Goal: Task Accomplishment & Management: Use online tool/utility

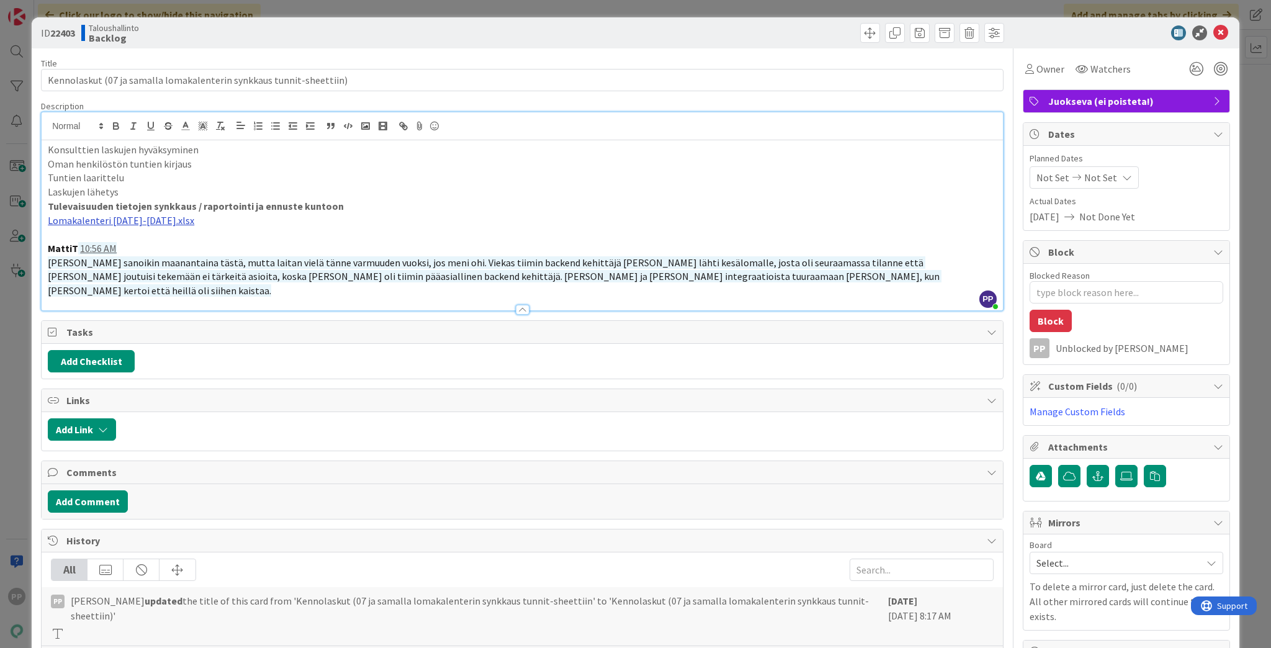
click at [140, 222] on link "Lomakalenteri [DATE]-[DATE].xlsx" at bounding box center [121, 220] width 146 height 12
click at [132, 243] on link "[URL][DOMAIN_NAME]" at bounding box center [91, 244] width 85 height 16
click at [167, 273] on span "Katja sanoikin maanantaina tästä, mutta laitan vielä tänne varmuuden vuoksi, jo…" at bounding box center [494, 276] width 893 height 40
click at [303, 272] on span "Katja sanoikin maanantaina tästä, mutta laitan vielä tänne varmuuden vuoksi, jo…" at bounding box center [494, 276] width 893 height 40
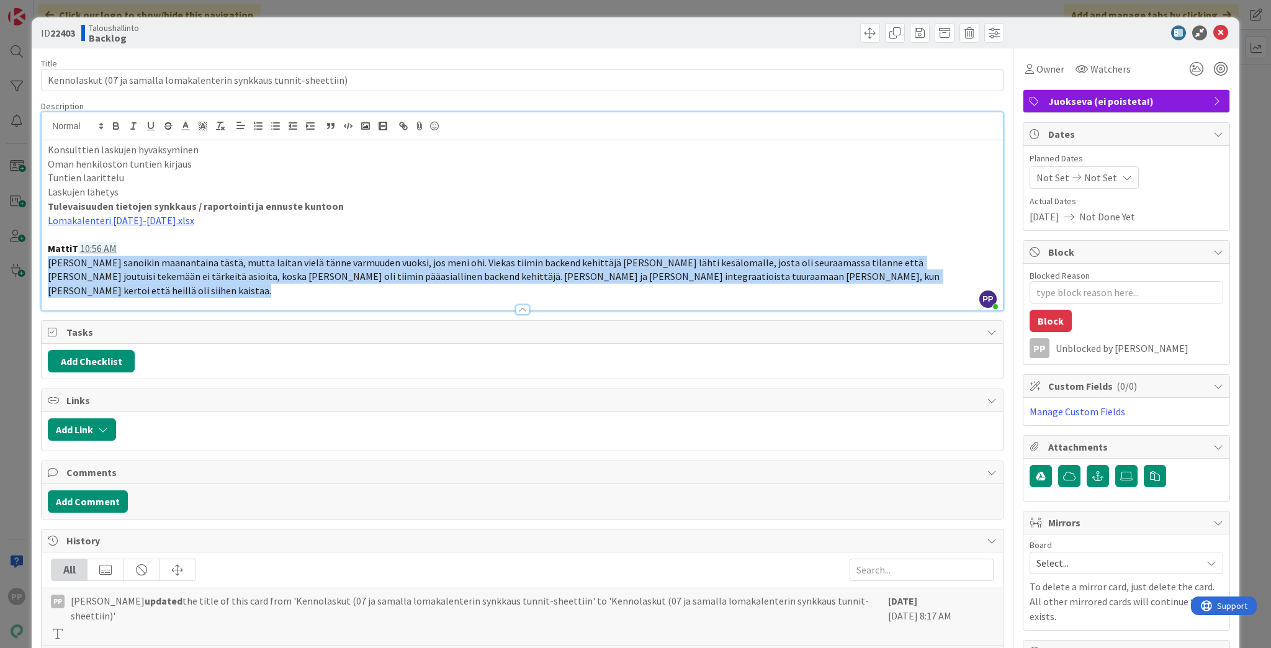
drag, startPoint x: 710, startPoint y: 283, endPoint x: 248, endPoint y: 264, distance: 461.9
click at [248, 264] on div "Description PP Pekka Paaskunta joined 1 hr 55 m ago Konsulttien laskujen hyväks…" at bounding box center [522, 205] width 962 height 210
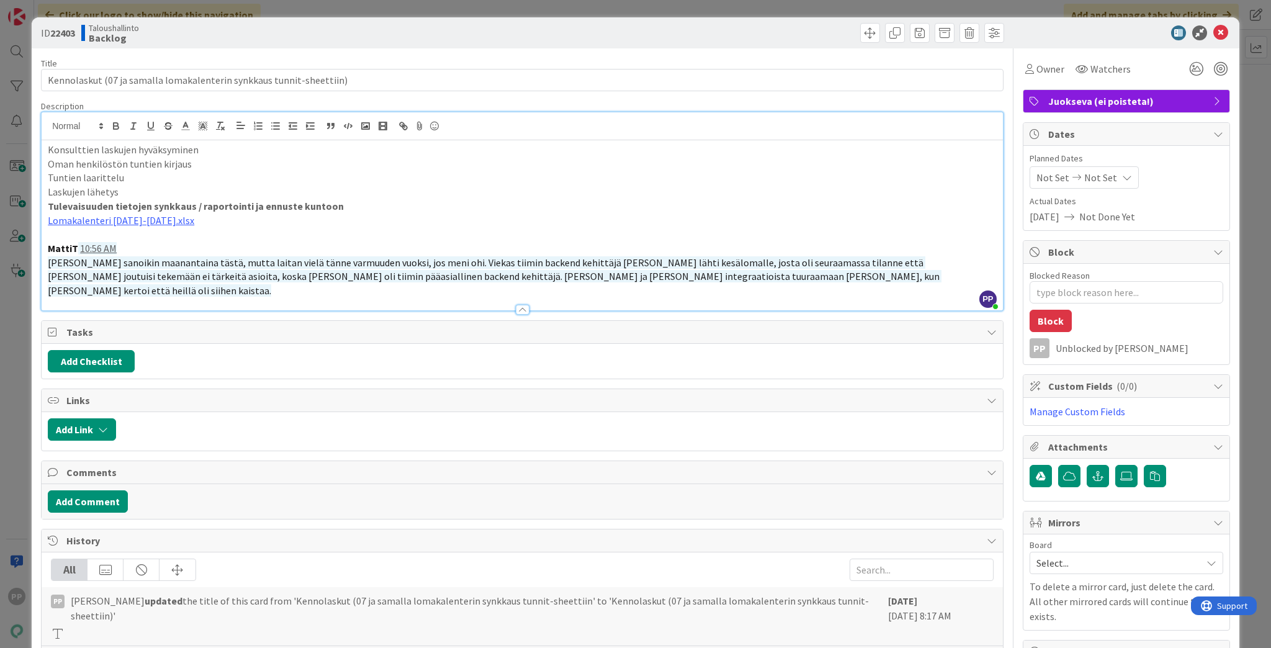
click at [248, 264] on span "Katja sanoikin maanantaina tästä, mutta laitan vielä tänne varmuuden vuoksi, jo…" at bounding box center [494, 276] width 893 height 40
click at [57, 242] on strong "MattiT" at bounding box center [63, 248] width 30 height 12
click at [50, 236] on p at bounding box center [522, 234] width 949 height 14
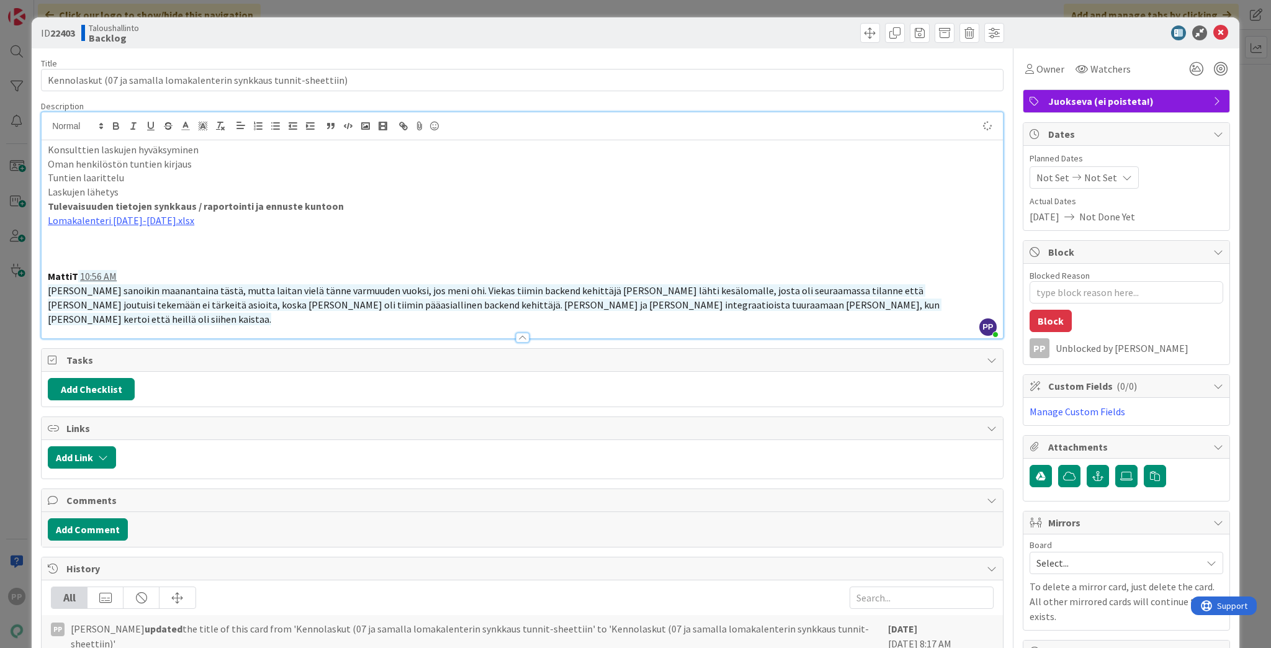
type textarea "x"
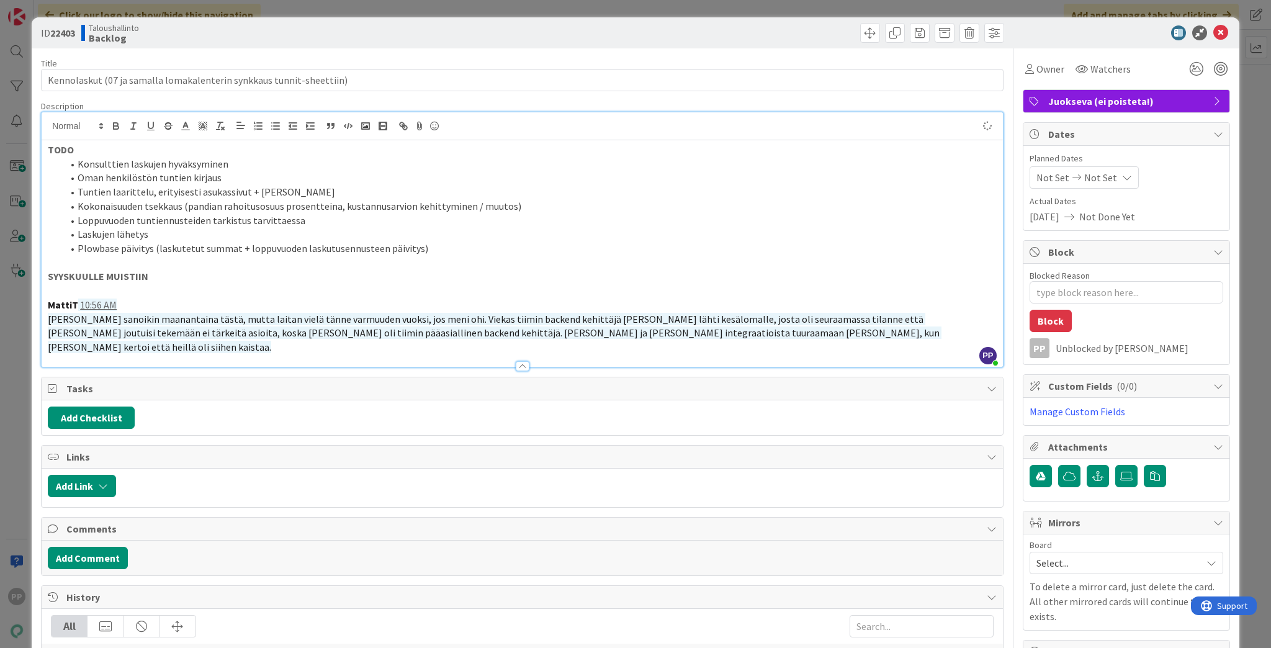
type textarea "x"
click at [151, 243] on li "Plowbase päivitys (laskutetut summat + loppuvuoden laskutusennusteen päivitys)" at bounding box center [530, 248] width 934 height 14
click at [166, 275] on p "SYYSKUULLE MUISTIIN" at bounding box center [522, 276] width 949 height 14
click at [165, 284] on p at bounding box center [522, 291] width 949 height 14
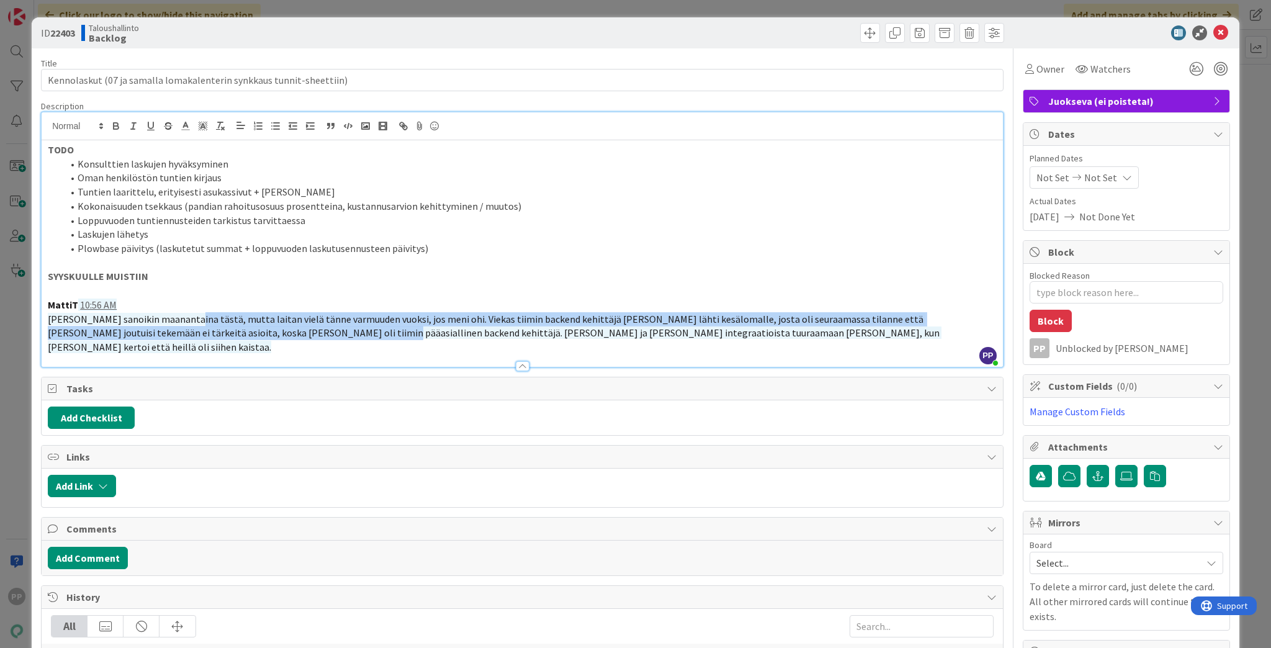
drag, startPoint x: 182, startPoint y: 313, endPoint x: 244, endPoint y: 336, distance: 65.9
click at [244, 336] on span "Katja sanoikin maanantaina tästä, mutta laitan vielä tänne varmuuden vuoksi, jo…" at bounding box center [494, 333] width 893 height 40
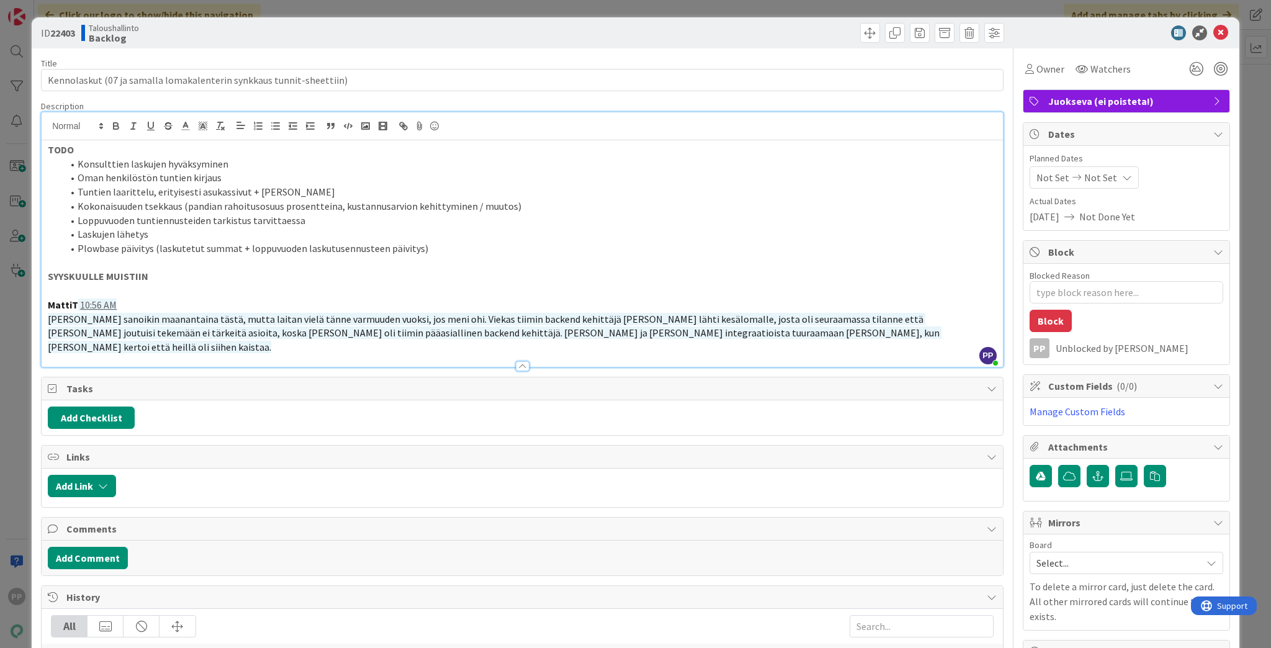
click at [246, 331] on span "Katja sanoikin maanantaina tästä, mutta laitan vielä tänne varmuuden vuoksi, jo…" at bounding box center [494, 333] width 893 height 40
click at [717, 335] on p "Katja sanoikin maanantaina tästä, mutta laitan vielä tänne varmuuden vuoksi, jo…" at bounding box center [522, 333] width 949 height 42
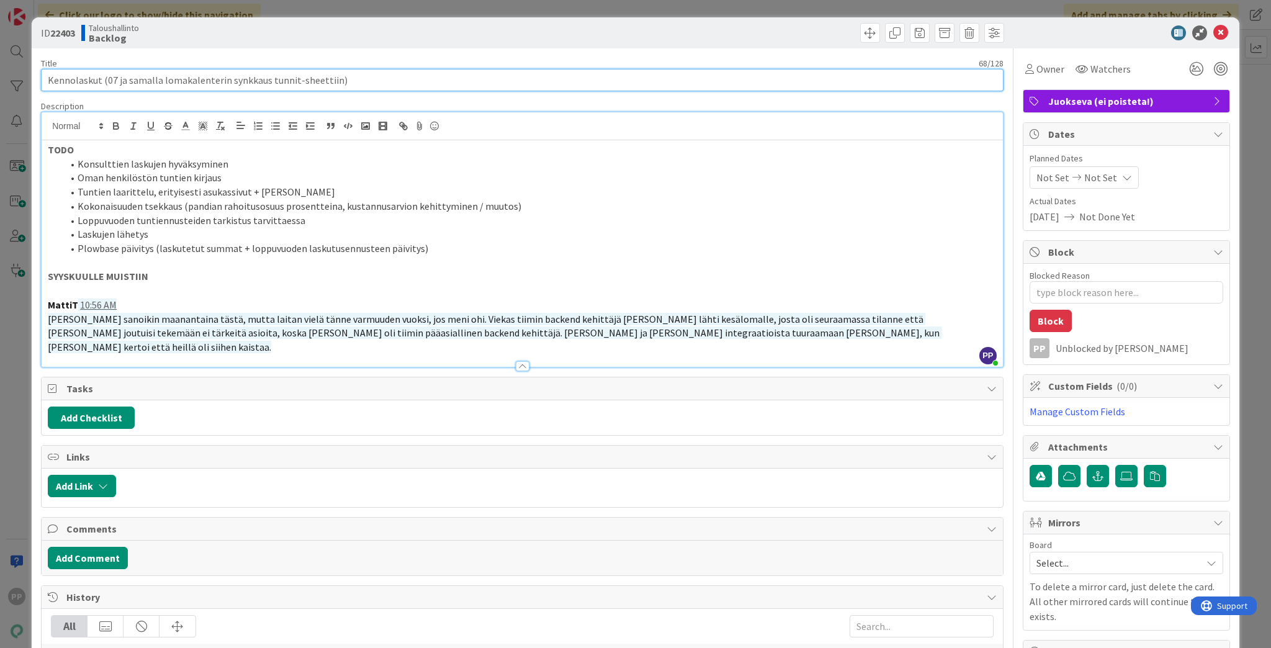
click at [114, 83] on input "Kennolaskut (07 ja samalla lomakalenterin synkkaus tunnit-sheettiin)" at bounding box center [522, 80] width 962 height 22
type input "Kennolaskut (0 ja samalla lomakalenterin synkkaus tunnit-sheettiin)"
type textarea "x"
type input "Kennolaskut (08 ja samalla lomakalenterin synkkaus tunnit-sheettiin)"
type textarea "x"
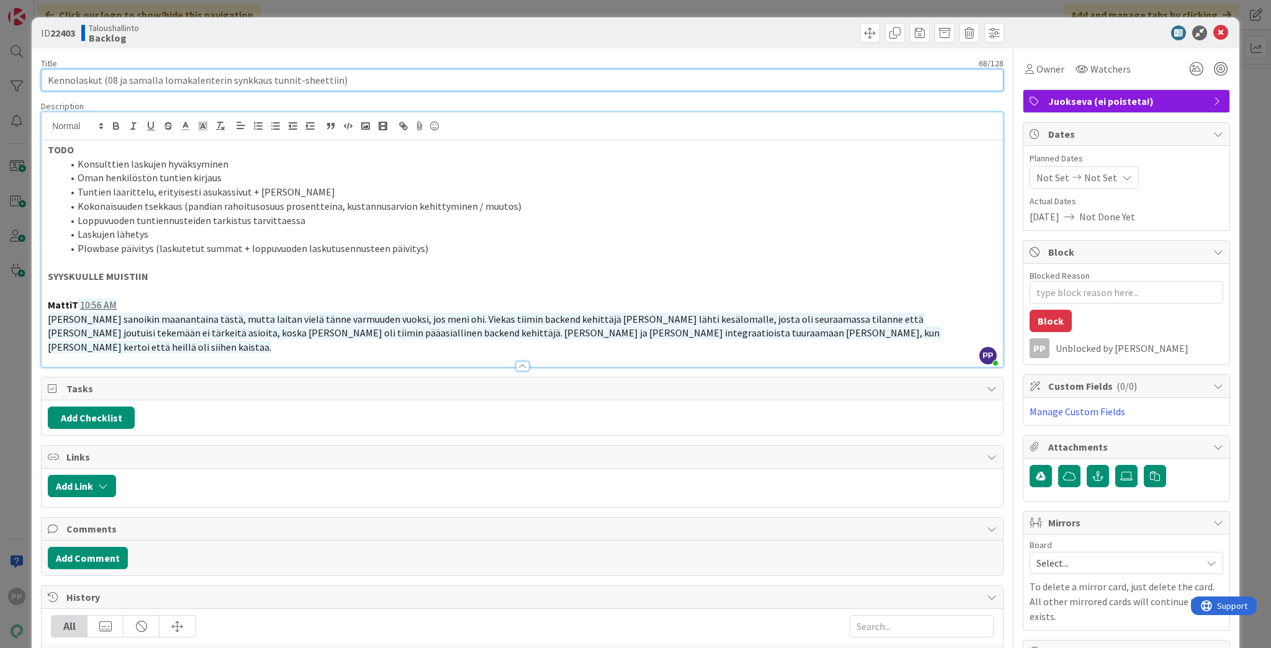
drag, startPoint x: 341, startPoint y: 79, endPoint x: 117, endPoint y: 197, distance: 253.6
click at [117, 197] on div "Title 68 / 128 Kennolaskut (08 ja samalla lomakalenterin synkkaus tunnit-sheett…" at bounding box center [522, 488] width 962 height 880
type input "Kennolaskut (08)"
type textarea "x"
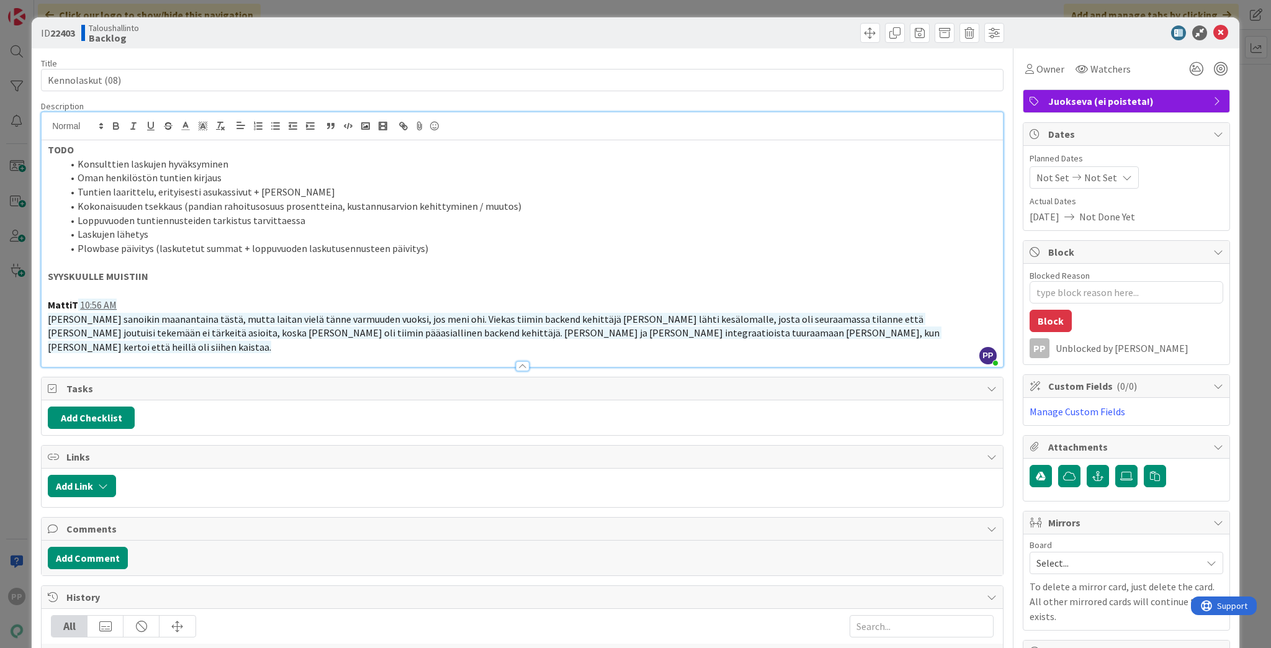
click at [371, 42] on div "Taloushallinto Backlog" at bounding box center [300, 33] width 438 height 20
click at [713, 13] on div "ID 22403 Taloushallinto Backlog Title 16 / 128 Kennolaskut (08) Description PP …" at bounding box center [635, 324] width 1271 height 648
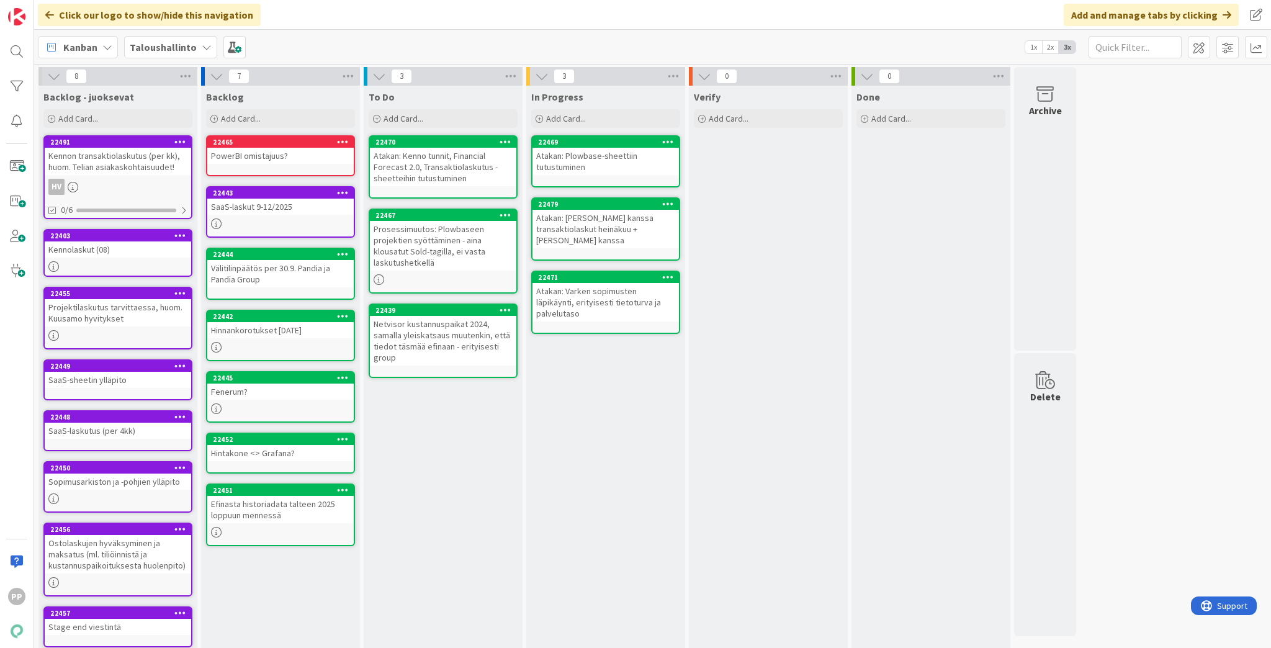
click at [447, 484] on div "To Do Add Card... 22470 Atakan: Kenno tunnit, Financial Forecast 2.0, Transakti…" at bounding box center [443, 371] width 159 height 571
click at [504, 426] on div "To Do Add Card... 22470 Atakan: Kenno tunnit, Financial Forecast 2.0, Transakti…" at bounding box center [443, 371] width 159 height 571
click at [494, 460] on div "To Do Add Card... 22470 Atakan: Kenno tunnit, Financial Forecast 2.0, Transakti…" at bounding box center [443, 371] width 159 height 571
click at [594, 408] on div "In Progress Add Card... 22469 Atakan: Plowbase-sheettiin tutustuminen 22479 Ata…" at bounding box center [605, 371] width 159 height 571
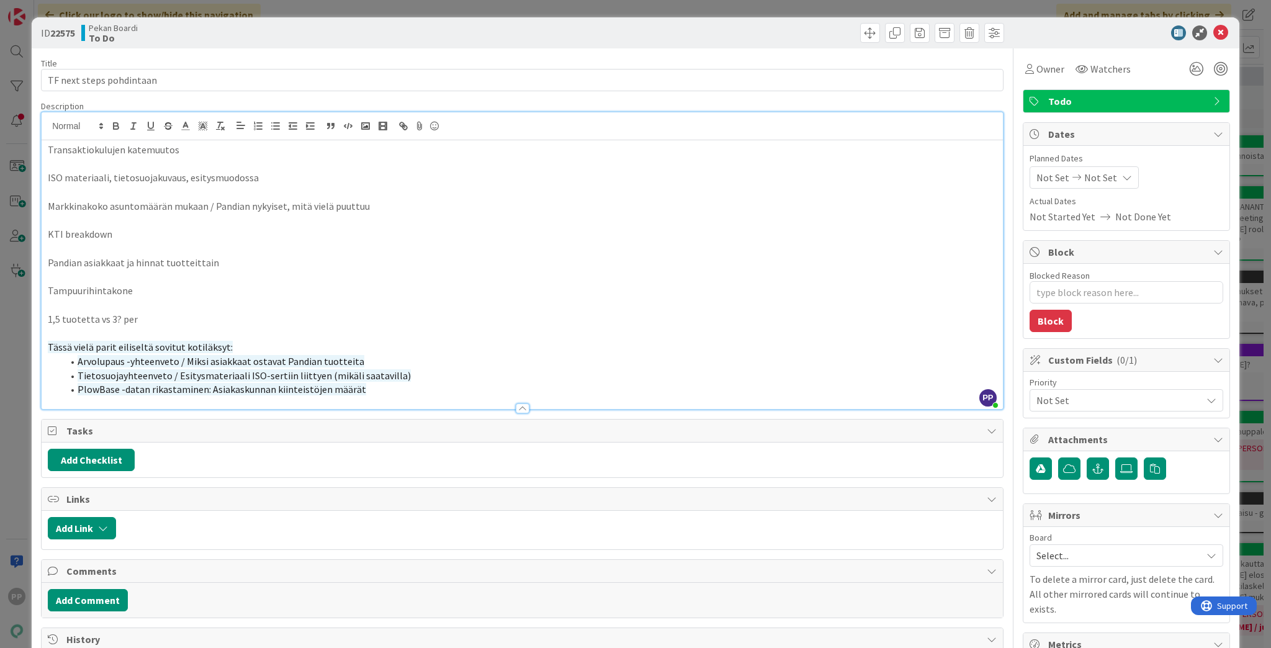
scroll to position [50, 0]
